Goal: Task Accomplishment & Management: Manage account settings

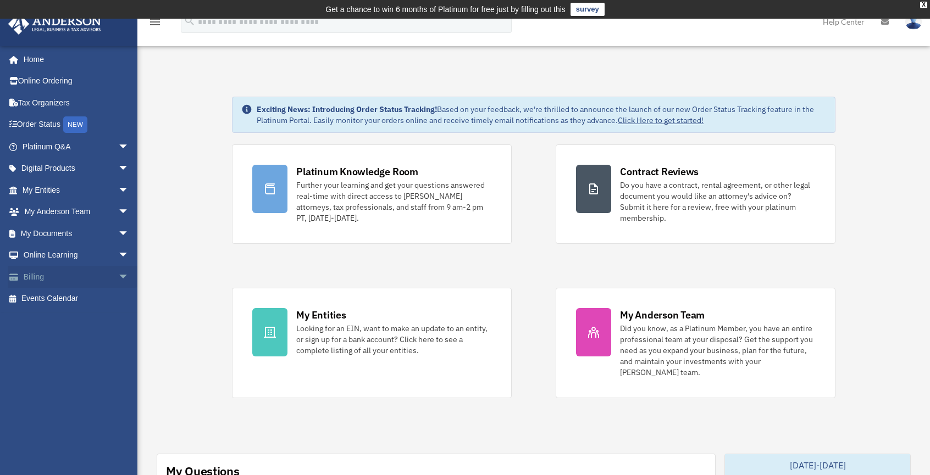
click at [52, 273] on link "Billing arrow_drop_down" at bounding box center [77, 277] width 138 height 22
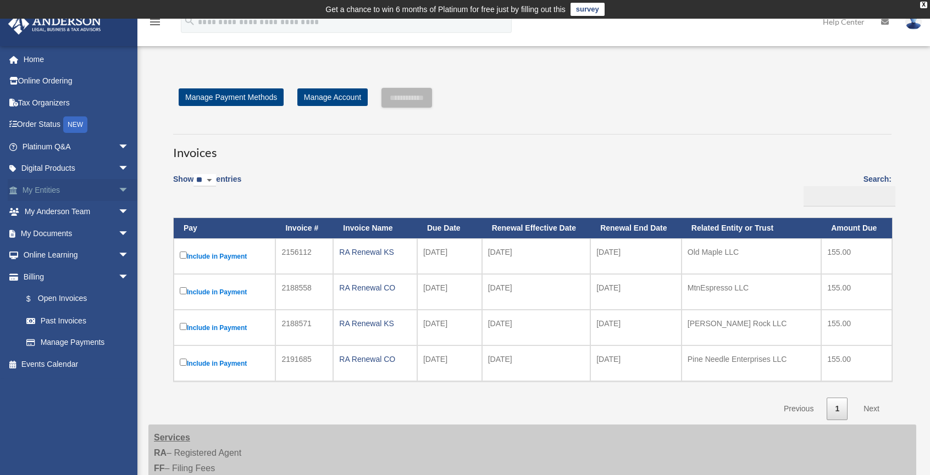
click at [63, 181] on link "My Entities arrow_drop_down" at bounding box center [77, 190] width 138 height 22
click at [63, 187] on link "My Entities arrow_drop_down" at bounding box center [77, 190] width 138 height 22
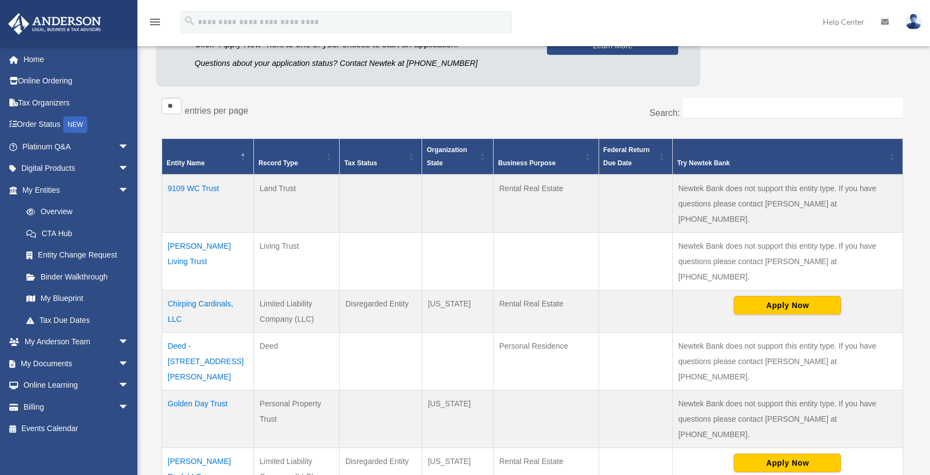
scroll to position [176, 0]
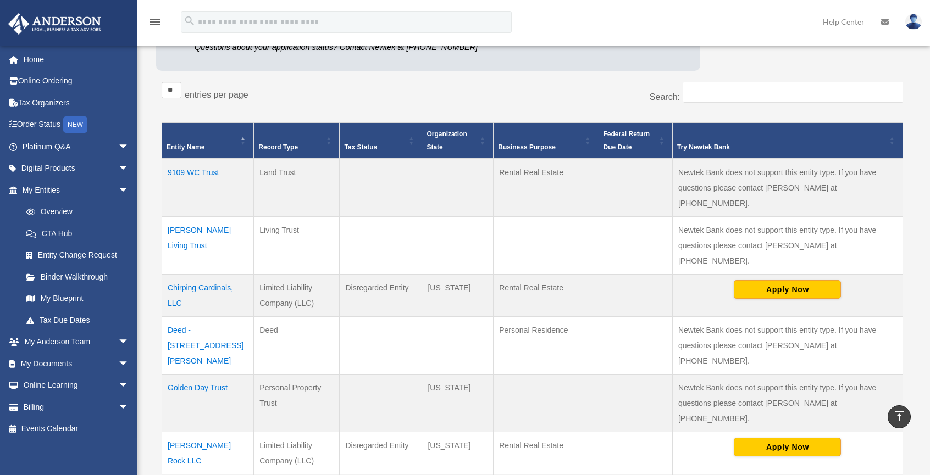
click at [214, 274] on td "Chirping Cardinals, LLC" at bounding box center [208, 295] width 92 height 42
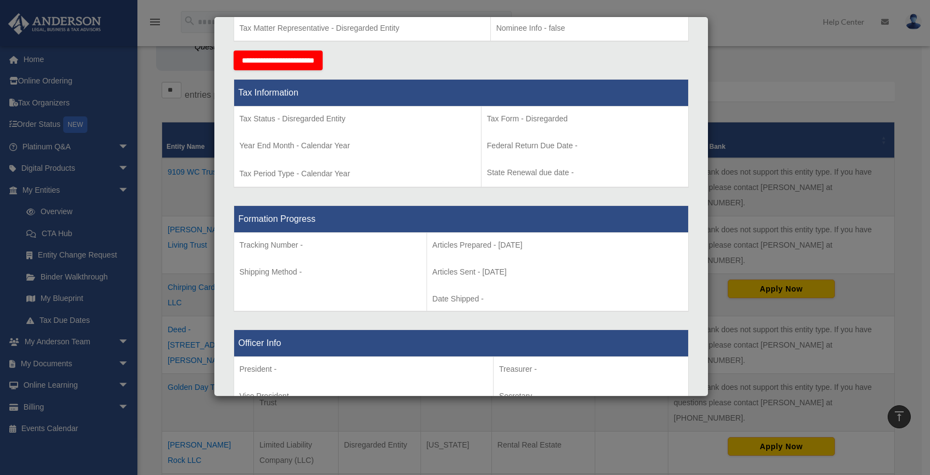
scroll to position [513, 0]
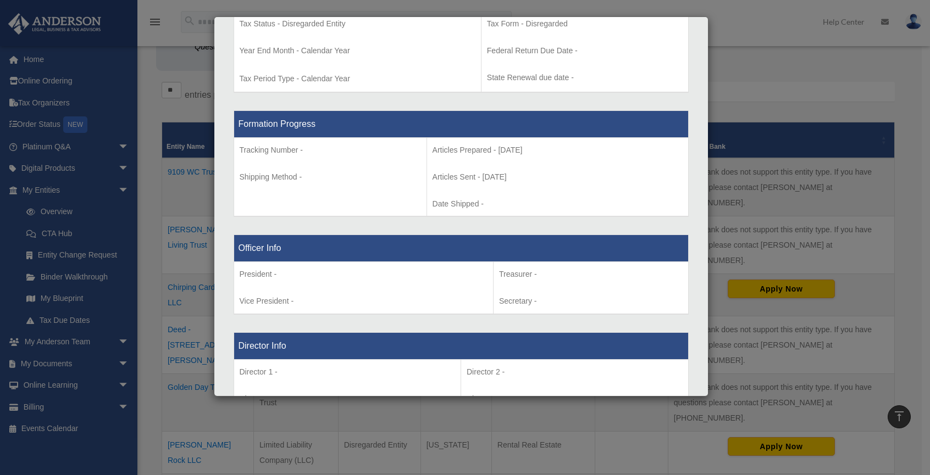
click at [686, 171] on div "Entity Information Entity Name - Chirping Cardinals, LLC Organization State - W…" at bounding box center [460, 321] width 469 height 1179
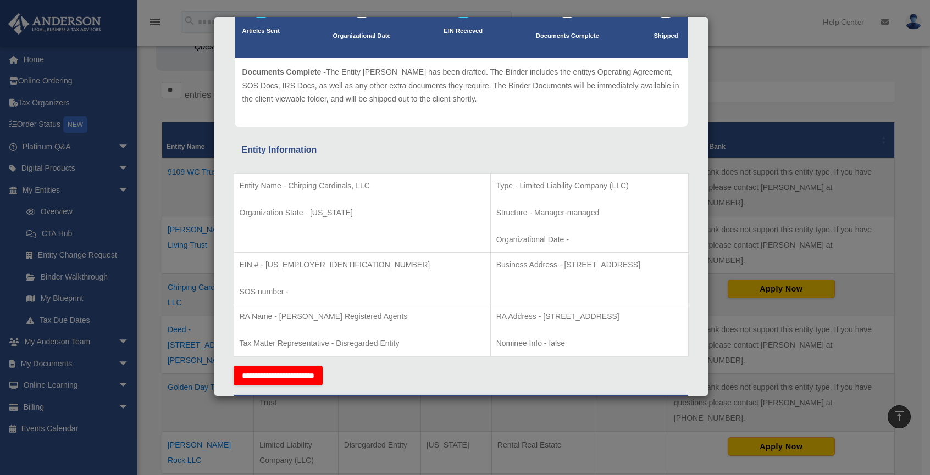
scroll to position [0, 0]
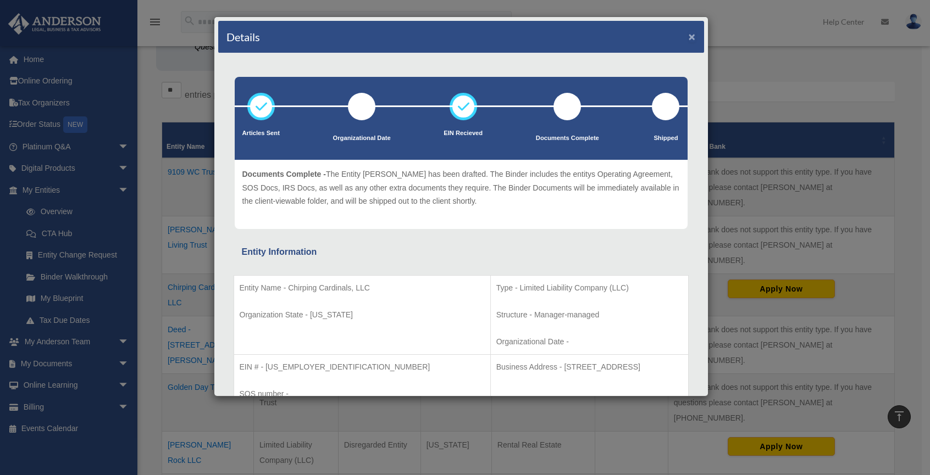
click at [689, 36] on button "×" at bounding box center [692, 37] width 7 height 12
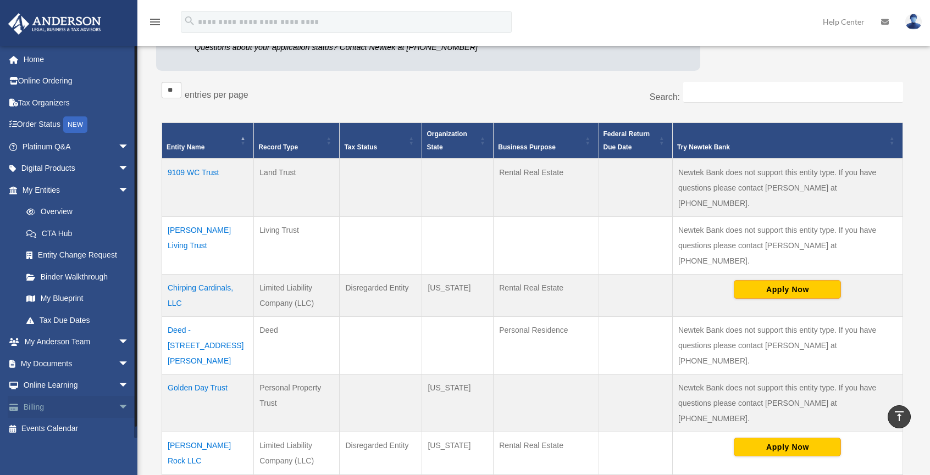
click at [32, 408] on link "Billing arrow_drop_down" at bounding box center [77, 407] width 138 height 22
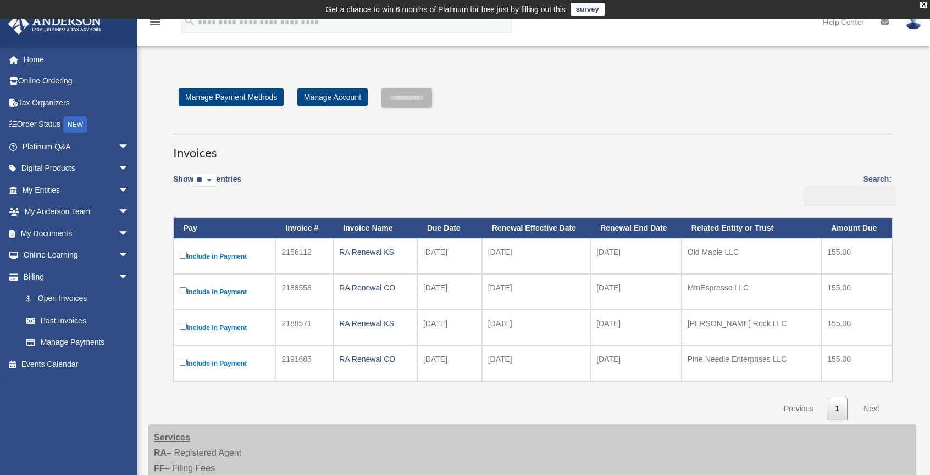
click at [873, 411] on link "Next" at bounding box center [871, 409] width 32 height 23
click at [872, 405] on link "Next" at bounding box center [871, 409] width 32 height 23
click at [253, 96] on link "Manage Payment Methods" at bounding box center [231, 97] width 105 height 18
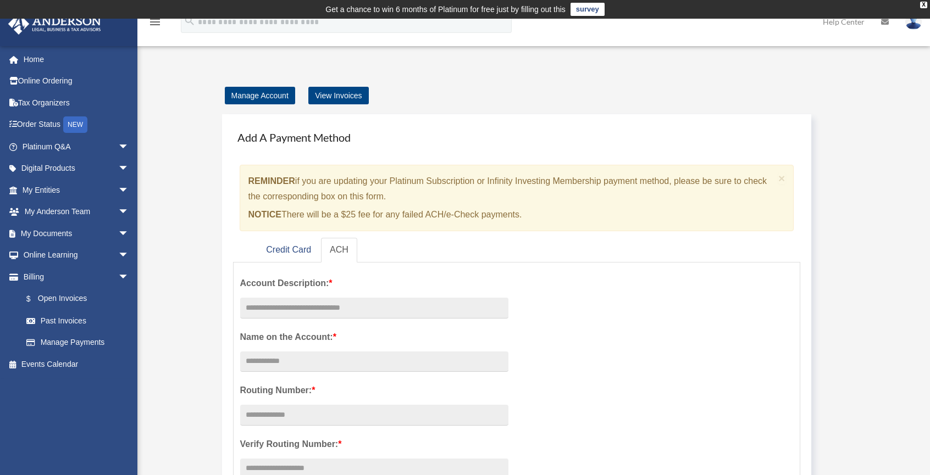
click at [312, 140] on h4 "Add A Payment Method" at bounding box center [517, 137] width 568 height 24
click at [335, 91] on link "View Invoices" at bounding box center [338, 96] width 60 height 18
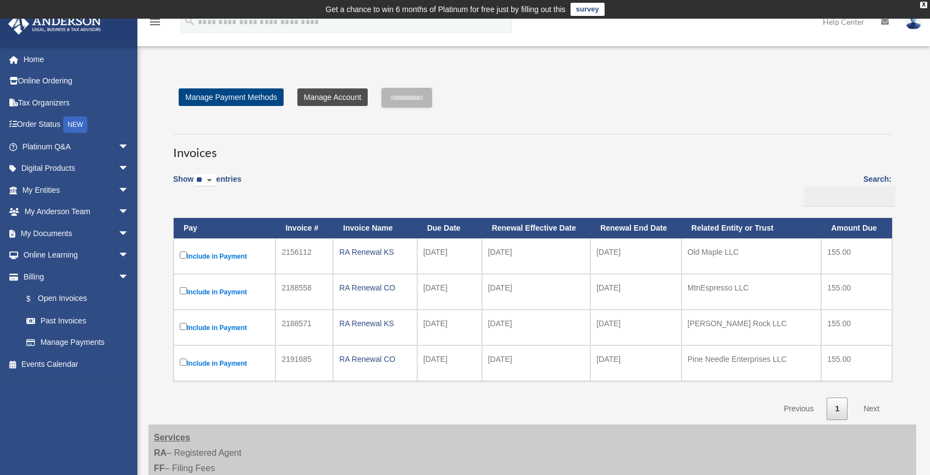
click at [326, 98] on link "Manage Account" at bounding box center [332, 97] width 70 height 18
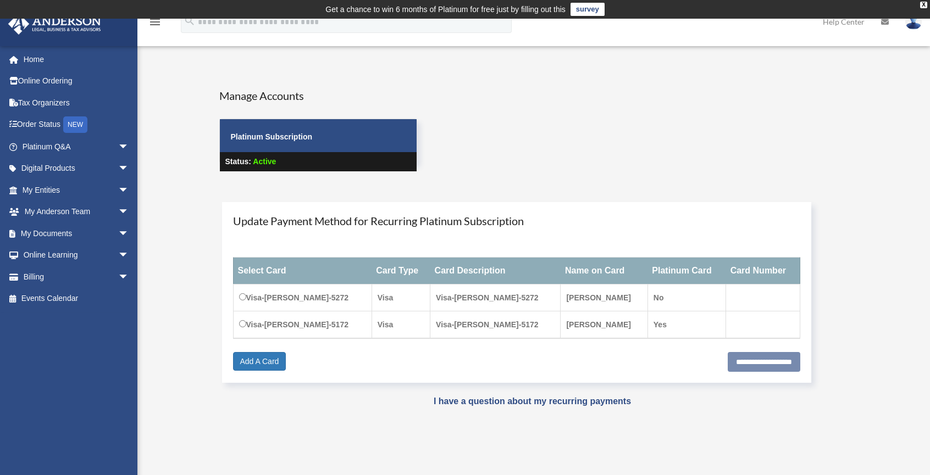
click at [516, 189] on div "Manage Accounts Platinum Subscription Status: Active" at bounding box center [532, 139] width 643 height 103
click at [461, 214] on h4 "Update Payment Method for Recurring Platinum Subscription" at bounding box center [517, 220] width 568 height 15
